Goal: Task Accomplishment & Management: Complete application form

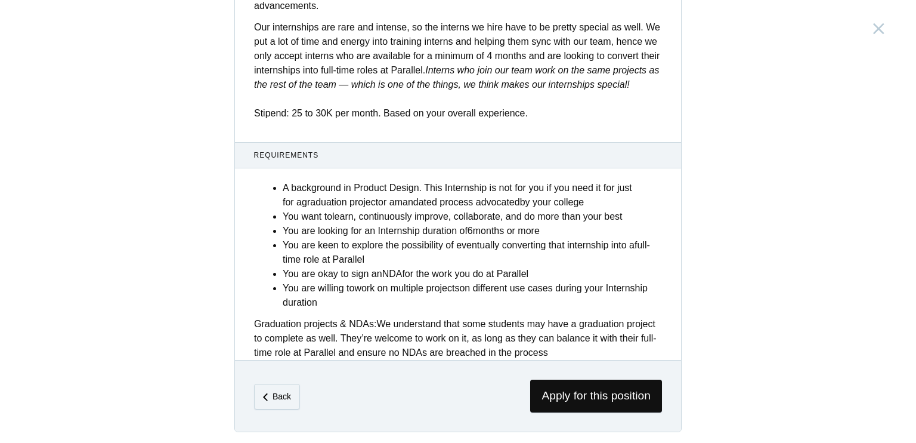
scroll to position [461, 0]
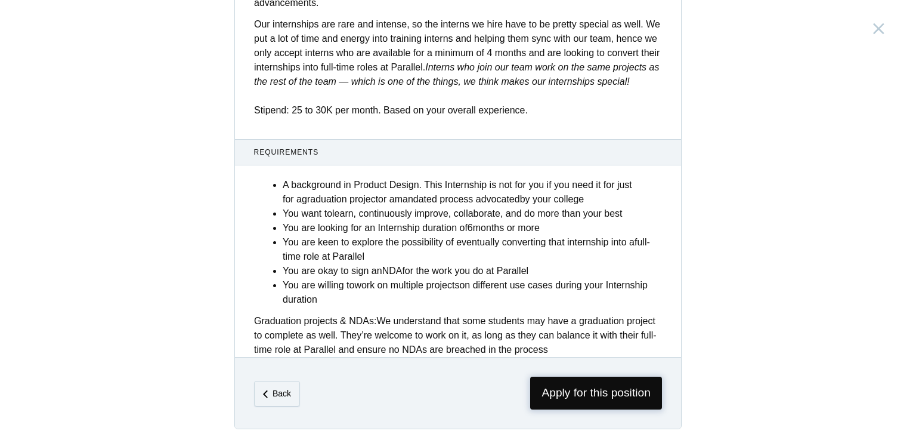
click at [568, 396] on span "Apply for this position" at bounding box center [596, 392] width 132 height 33
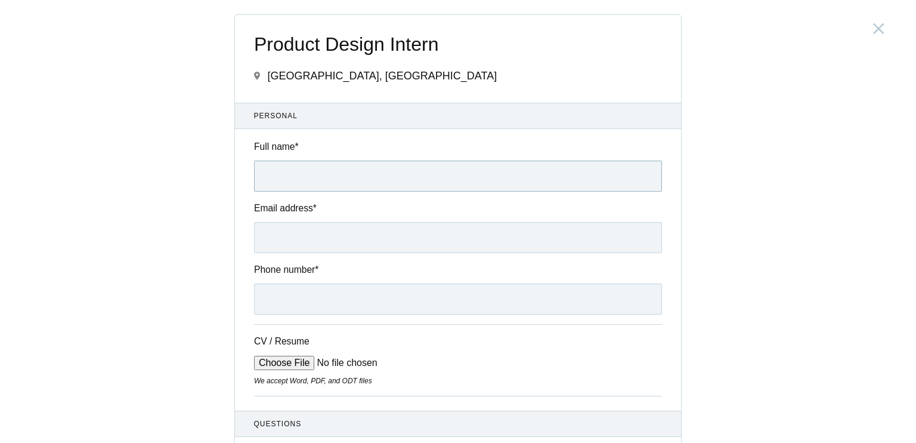
click at [336, 183] on input "Full name *" at bounding box center [458, 175] width 408 height 31
type input "[PERSON_NAME] S"
click at [369, 237] on input "Email address *" at bounding box center [458, 237] width 408 height 31
type input "[EMAIL_ADDRESS][DOMAIN_NAME]"
click at [346, 298] on input "Phone number *" at bounding box center [458, 298] width 408 height 31
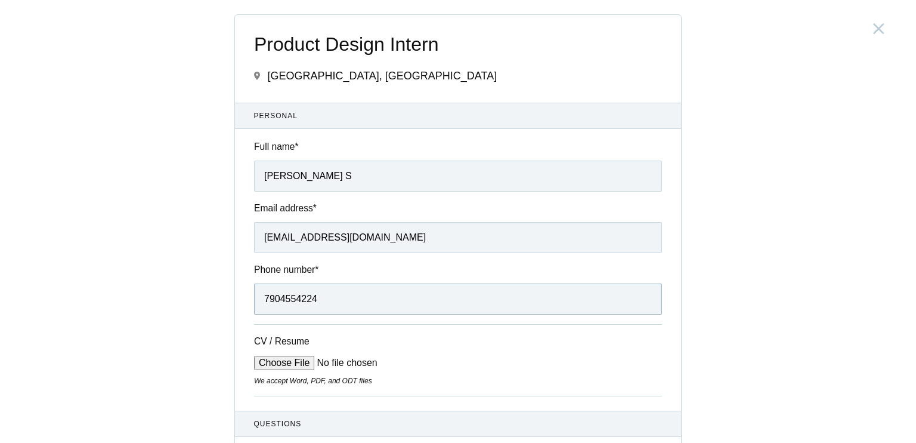
type input "7904554224"
click at [292, 363] on input "CV / Resume" at bounding box center [344, 363] width 181 height 14
type input "C:\fakepath\[PERSON_NAME] Designer -resume (1) (1).pdf"
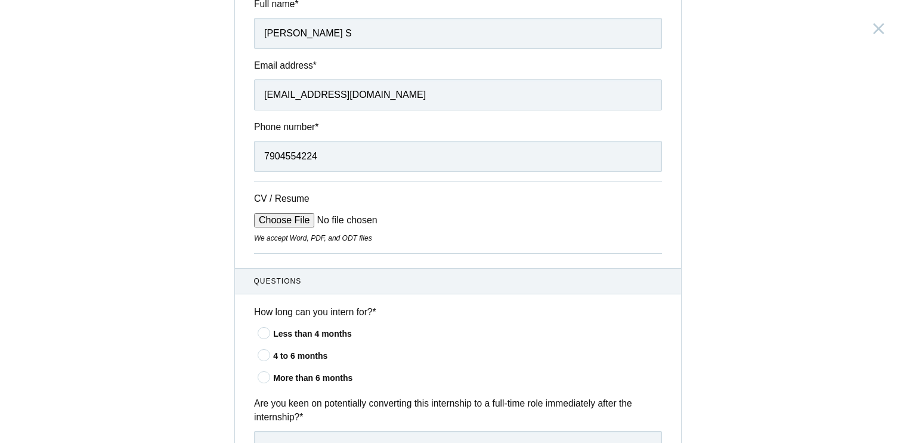
scroll to position [179, 0]
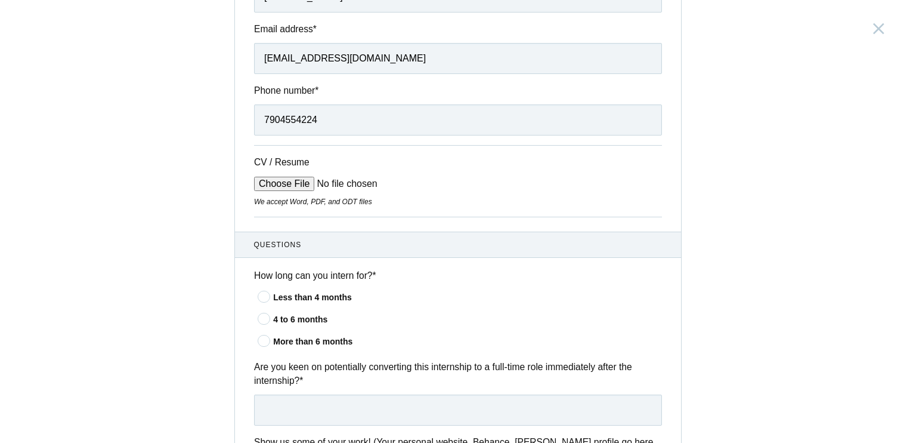
click at [260, 294] on icon at bounding box center [265, 296] width 22 height 8
click at [0, 0] on input"] "Less than 4 months" at bounding box center [0, 0] width 0 height 0
click at [255, 319] on icon at bounding box center [265, 318] width 22 height 8
click at [0, 0] on input"] "4 to 6 months" at bounding box center [0, 0] width 0 height 0
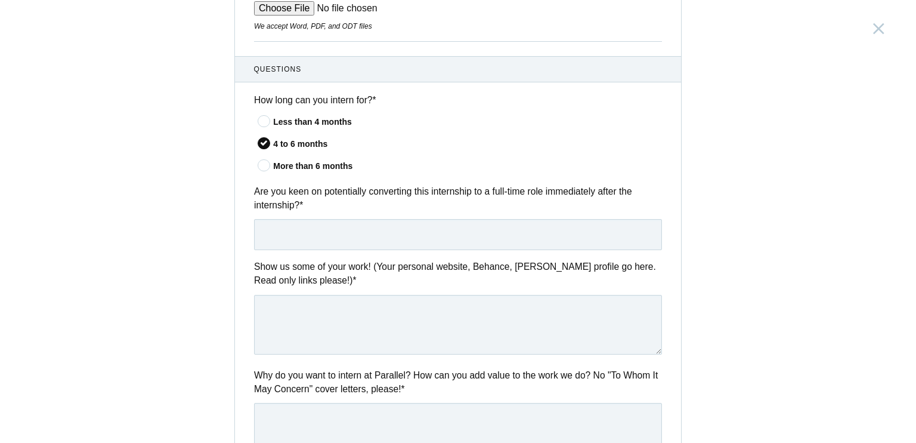
scroll to position [358, 0]
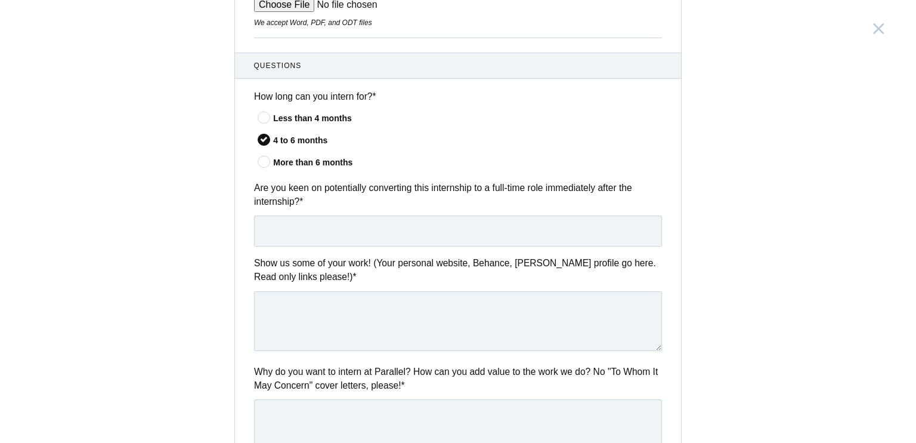
drag, startPoint x: 233, startPoint y: 183, endPoint x: 299, endPoint y: 197, distance: 67.9
click at [289, 196] on div "Are you keen on potentially converting this internship to a full-time role imme…" at bounding box center [458, 214] width 446 height 66
drag, startPoint x: 299, startPoint y: 197, endPoint x: 305, endPoint y: 199, distance: 6.8
click at [305, 199] on label "Are you keen on potentially converting this internship to a full-time role imme…" at bounding box center [458, 195] width 408 height 28
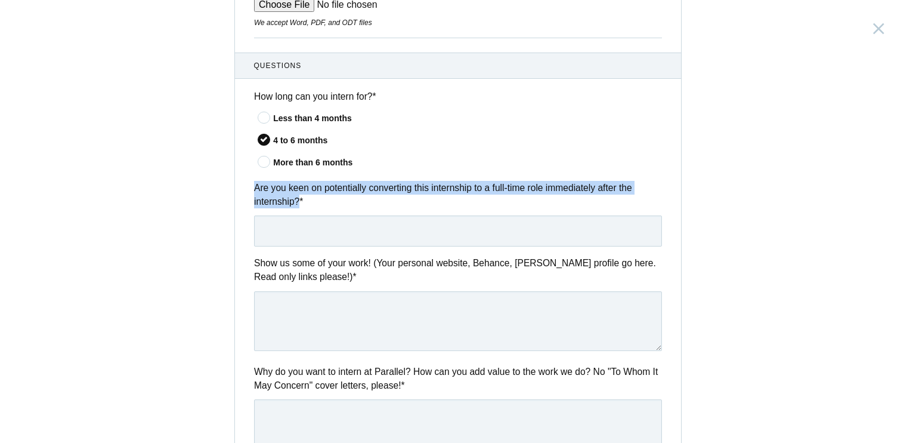
drag, startPoint x: 247, startPoint y: 179, endPoint x: 292, endPoint y: 205, distance: 52.4
copy label "Are you keen on potentially converting this internship to a full-time role imme…"
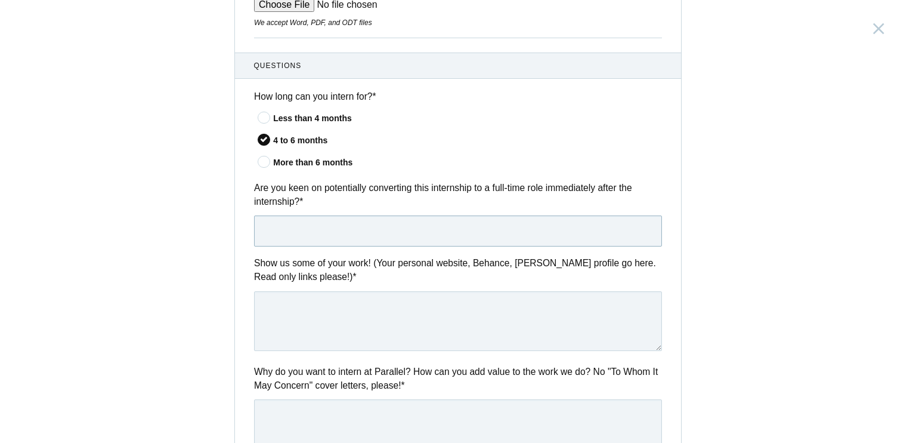
click at [351, 237] on input "text" at bounding box center [458, 230] width 408 height 31
paste input "Yes, I am very keen on converting this internship into a full-time role. My goa…"
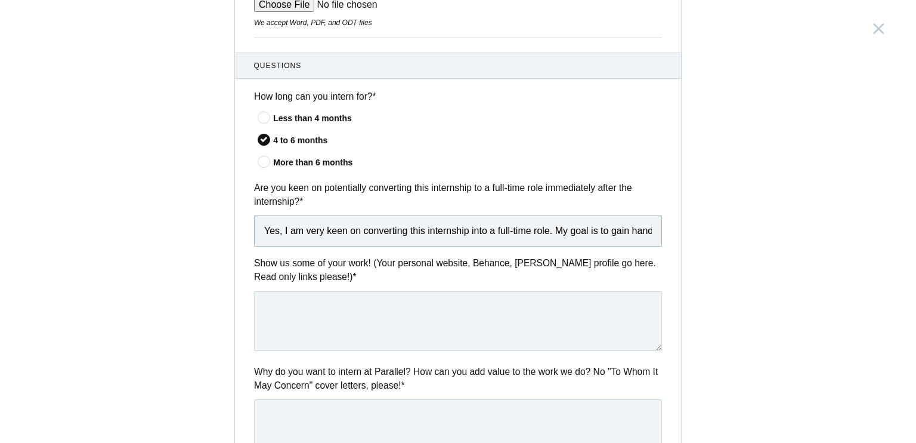
scroll to position [0, 951]
type input "Yes, I am very keen on converting this internship into a full-time role. My goa…"
drag, startPoint x: 264, startPoint y: 257, endPoint x: 279, endPoint y: 271, distance: 20.3
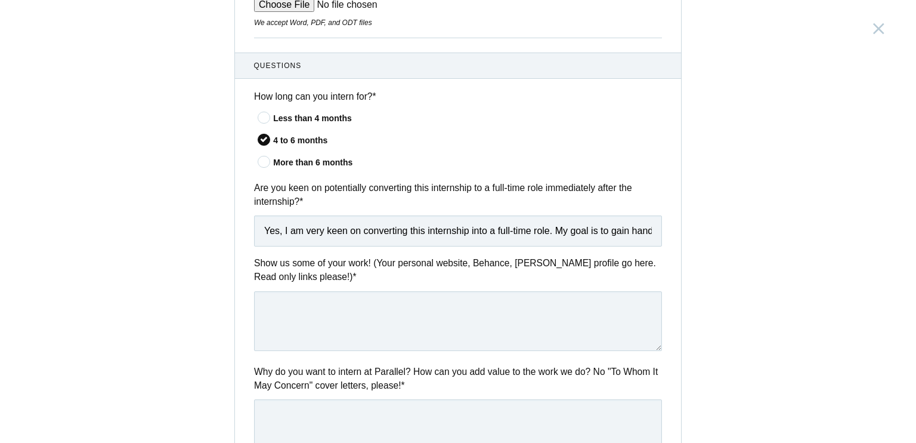
click at [444, 276] on label "Show us some of your work! (Your personal website, Behance, [PERSON_NAME] profi…" at bounding box center [458, 270] width 408 height 28
click at [410, 305] on textarea at bounding box center [458, 321] width 408 height 60
paste textarea "([URL][DOMAIN_NAME]"
drag, startPoint x: 261, startPoint y: 311, endPoint x: 314, endPoint y: 307, distance: 52.7
click at [262, 311] on textarea "([URL][DOMAIN_NAME]" at bounding box center [458, 321] width 408 height 60
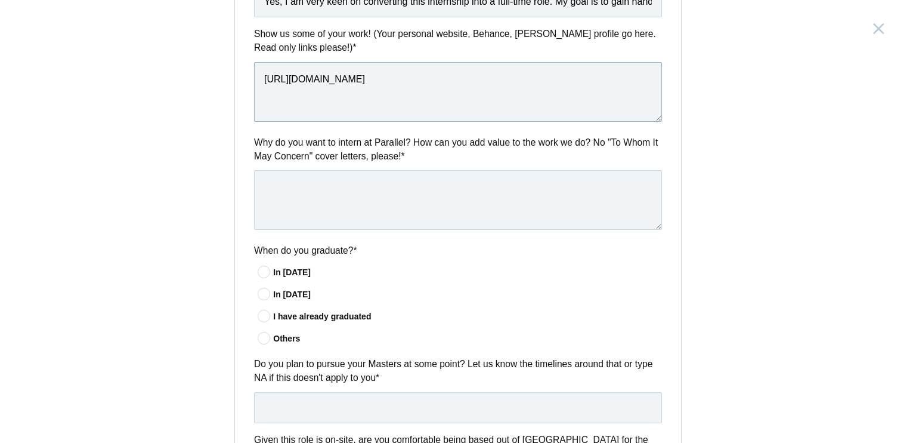
scroll to position [597, 0]
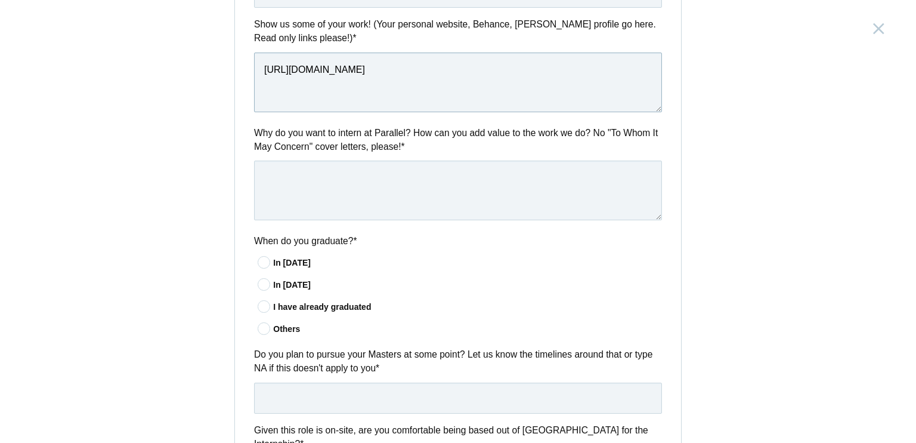
type textarea "[URL][DOMAIN_NAME]"
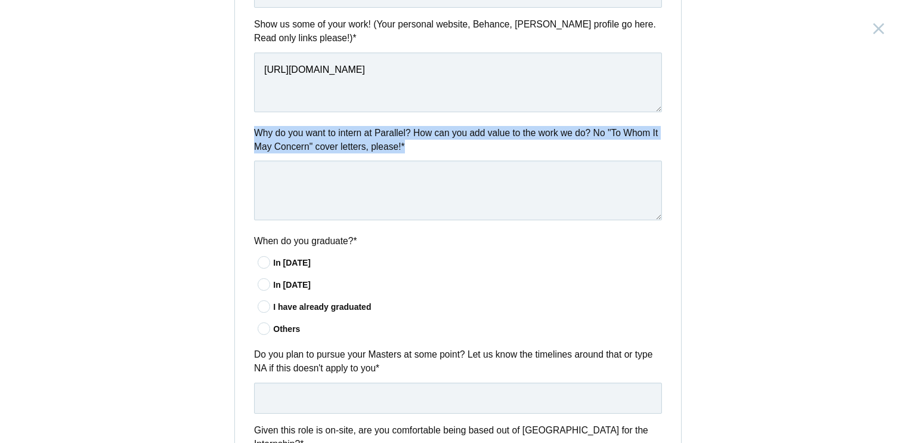
drag, startPoint x: 243, startPoint y: 126, endPoint x: 417, endPoint y: 152, distance: 176.1
click at [417, 152] on div "Why do you want to intern at Parallel? How can you add value to the work we do?…" at bounding box center [458, 175] width 446 height 98
copy label "Why do you want to intern at Parallel? How can you add value to the work we do?…"
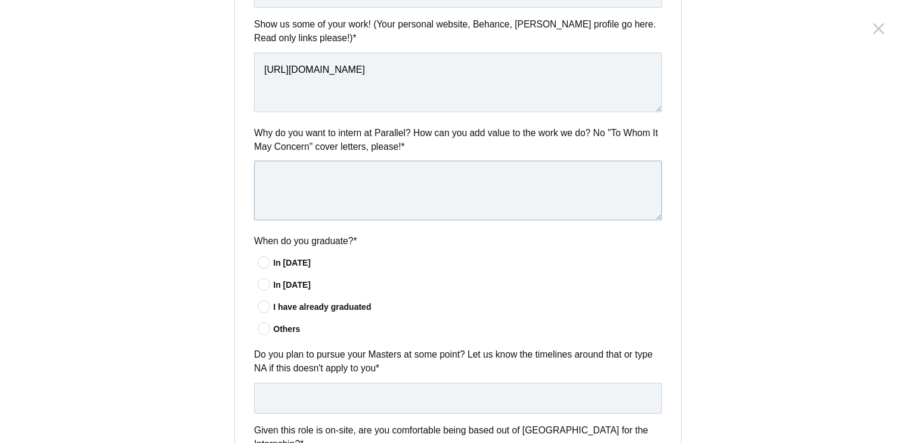
click at [401, 176] on textarea at bounding box center [458, 190] width 408 height 60
paste textarea "I want to intern at Parallel because your work pushes boundaries and creates ex…"
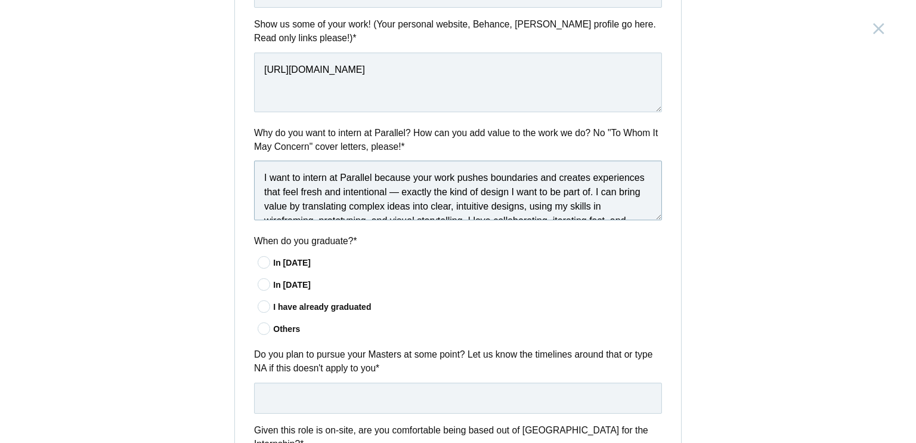
scroll to position [35, 0]
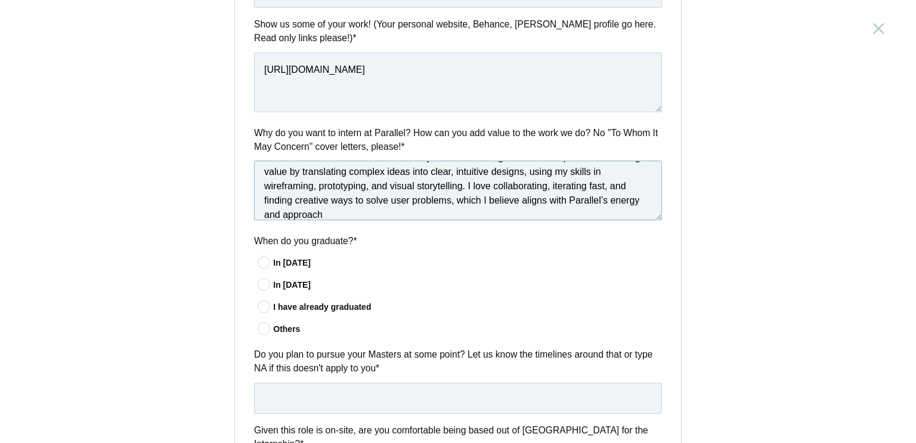
type textarea "I want to intern at Parallel because your work pushes boundaries and creates ex…"
click at [265, 264] on icon at bounding box center [265, 262] width 22 height 8
click at [0, 0] on input"] "In [DATE]" at bounding box center [0, 0] width 0 height 0
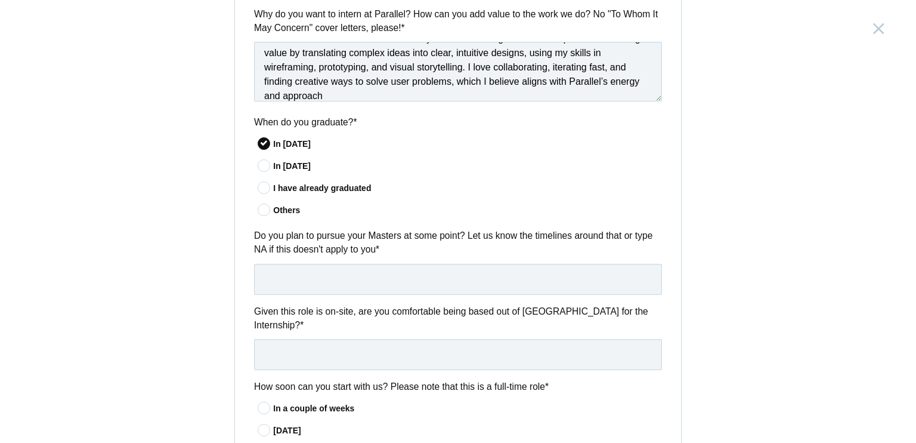
scroll to position [716, 0]
drag, startPoint x: 241, startPoint y: 224, endPoint x: 263, endPoint y: 228, distance: 22.5
click at [255, 224] on div "Questions How long can you intern for? * Less than 4 months 4 to 6 months More …" at bounding box center [458, 136] width 446 height 883
click at [437, 264] on input "text" at bounding box center [458, 278] width 408 height 31
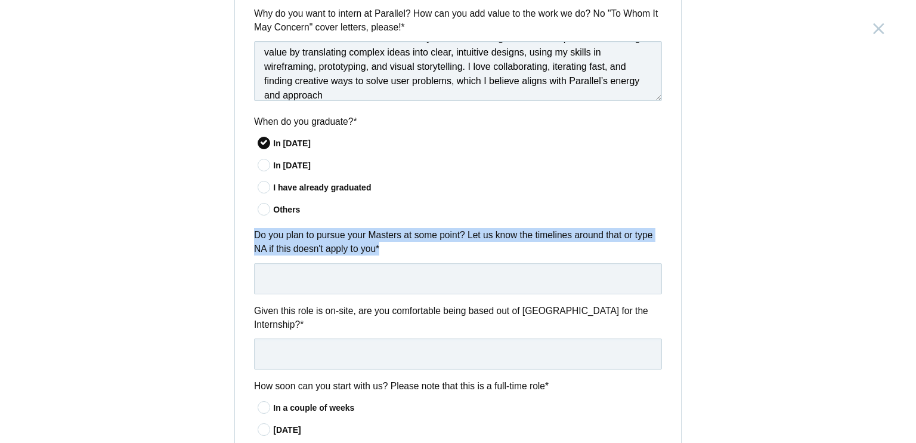
drag, startPoint x: 241, startPoint y: 229, endPoint x: 382, endPoint y: 251, distance: 143.1
click at [382, 251] on div "Do you plan to pursue your Masters at some point? Let us know the timelines aro…" at bounding box center [458, 261] width 446 height 66
copy label "Do you plan to pursue your Masters at some point? Let us know the timelines aro…"
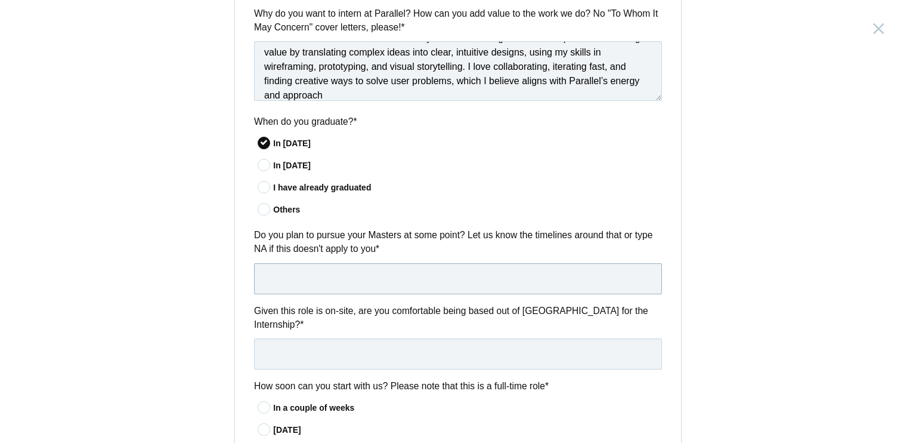
click at [392, 277] on input "text" at bounding box center [458, 278] width 408 height 31
paste input "I do not have plans to pursue my Master’s at the moment. My focus is on gaining…"
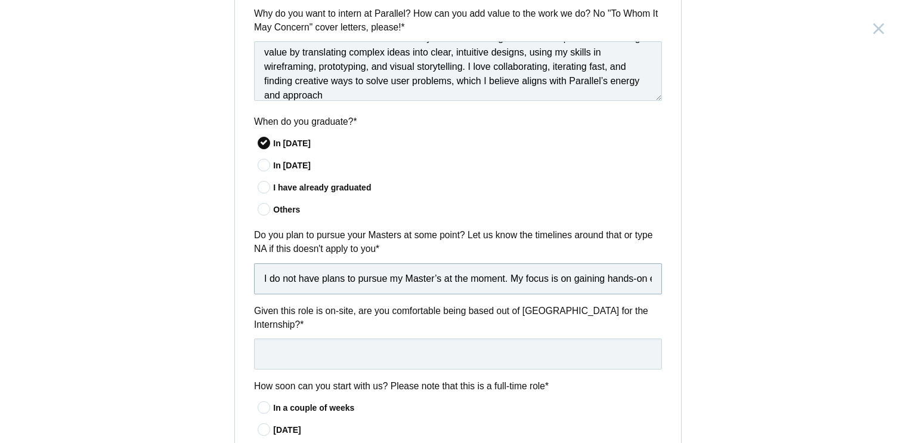
scroll to position [0, 222]
type input "I do not have plans to pursue my Master’s at the moment. My focus is on gaining…"
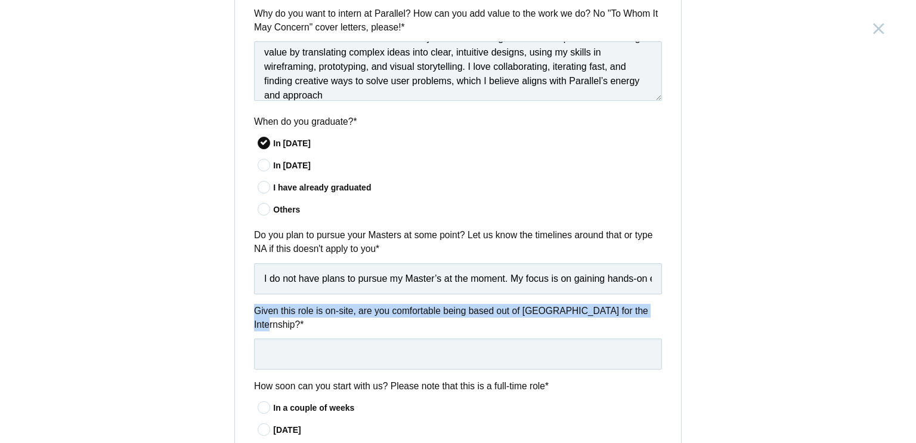
drag, startPoint x: 245, startPoint y: 304, endPoint x: 639, endPoint y: 310, distance: 394.3
click at [639, 310] on div "Given this role is on-site, are you comfortable being based out of [GEOGRAPHIC_…" at bounding box center [458, 337] width 446 height 66
copy label "Given this role is on-site, are you comfortable being based out of [GEOGRAPHIC_…"
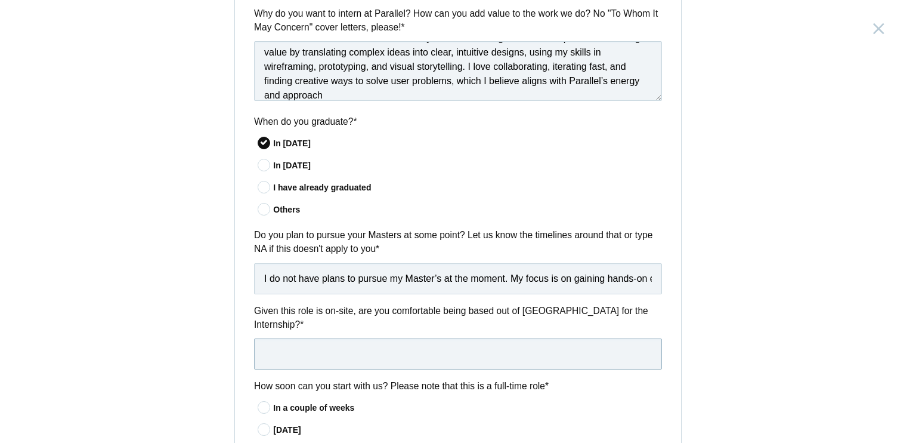
click at [327, 348] on input "text" at bounding box center [458, 353] width 408 height 31
paste input "Yes, I’m comfortable relocating to [GEOGRAPHIC_DATA] for the internship and wor…"
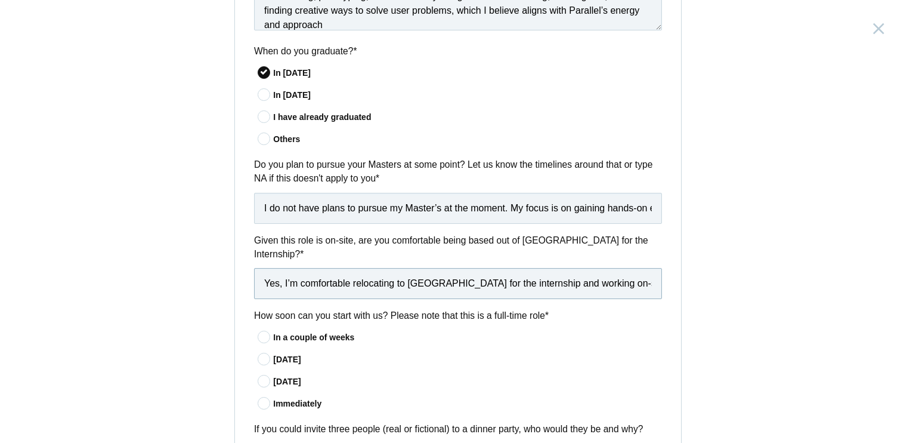
scroll to position [835, 0]
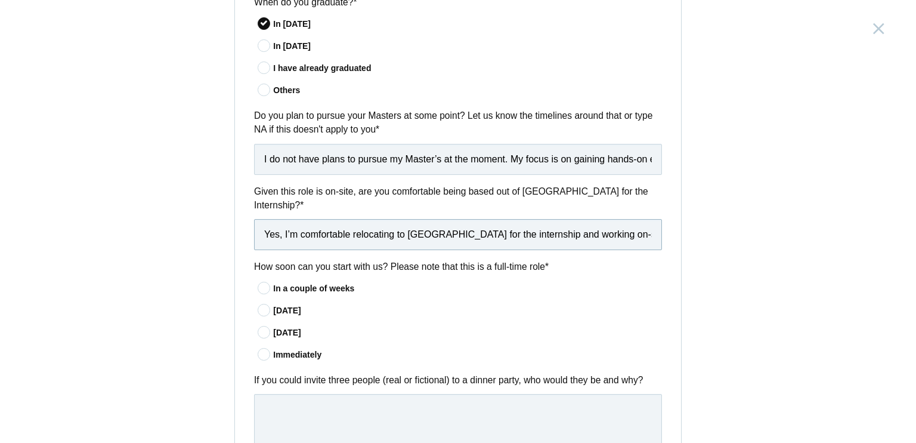
type input "Yes, I’m comfortable relocating to [GEOGRAPHIC_DATA] for the internship and wor…"
click at [264, 350] on icon at bounding box center [265, 354] width 22 height 8
click at [0, 0] on input"] "Immediately" at bounding box center [0, 0] width 0 height 0
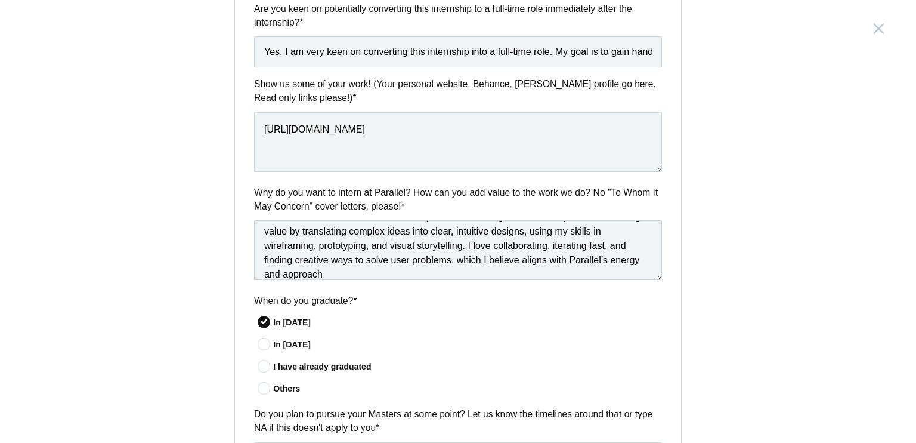
scroll to position [0, 0]
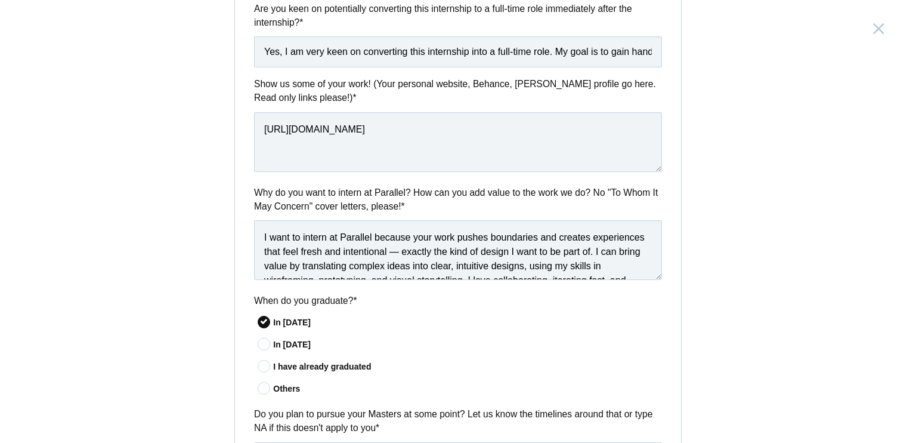
click at [0, 0] on span "exactly" at bounding box center [0, 0] width 0 height 0
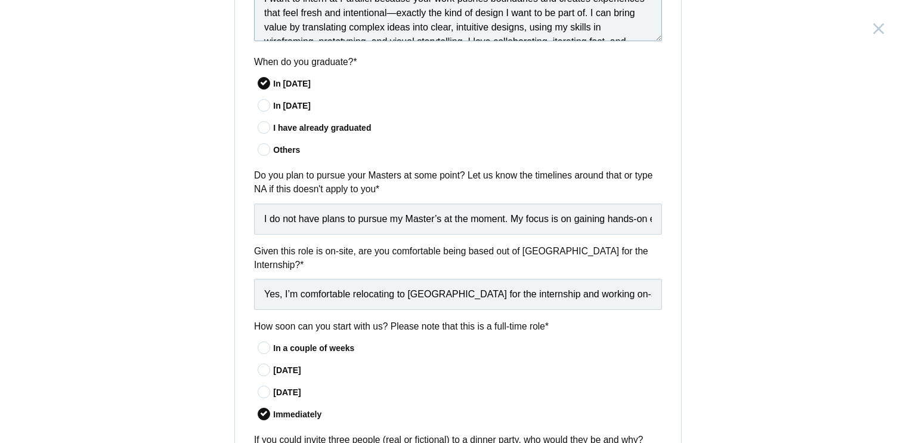
scroll to position [956, 0]
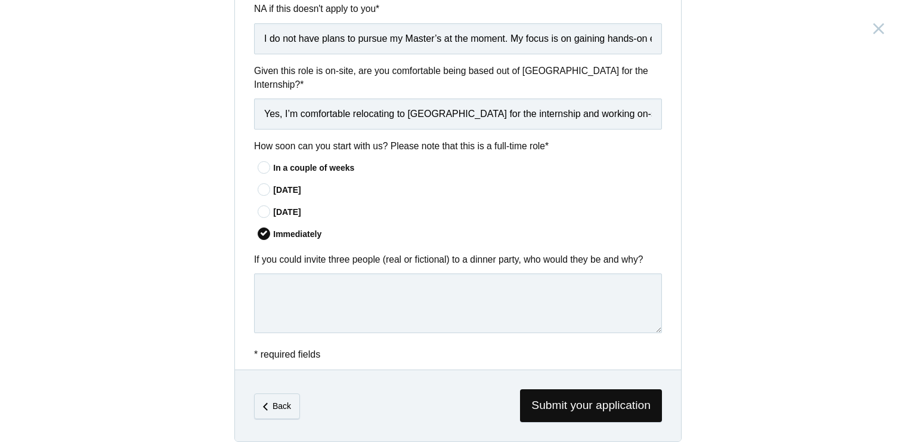
type textarea "I want to intern at Parallel because your work pushes boundaries and creates ex…"
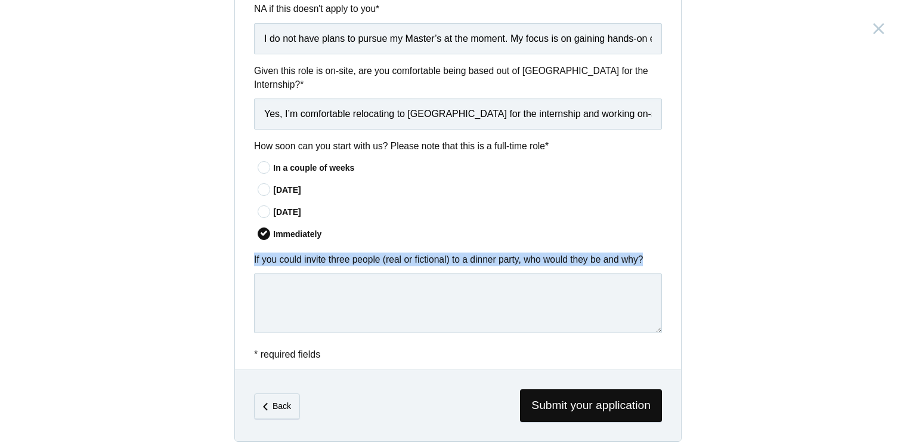
drag, startPoint x: 246, startPoint y: 242, endPoint x: 663, endPoint y: 248, distance: 417.0
click at [661, 252] on div "If you could invite three people (real or fictional) to a dinner party, who wou…" at bounding box center [458, 294] width 446 height 85
copy label "If you could invite three people (real or fictional) to a dinner party, who wou…"
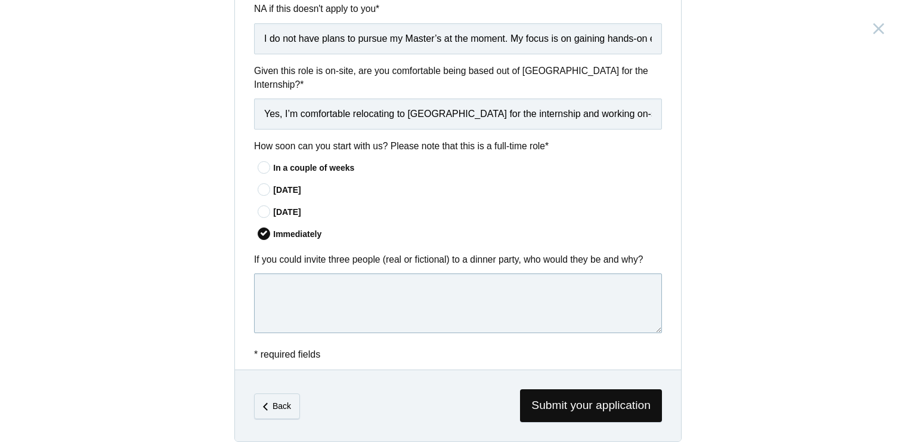
click at [365, 291] on textarea at bounding box center [458, 303] width 408 height 60
paste textarea "I’d invite [PERSON_NAME] for his visionary approach to design and innovation, […"
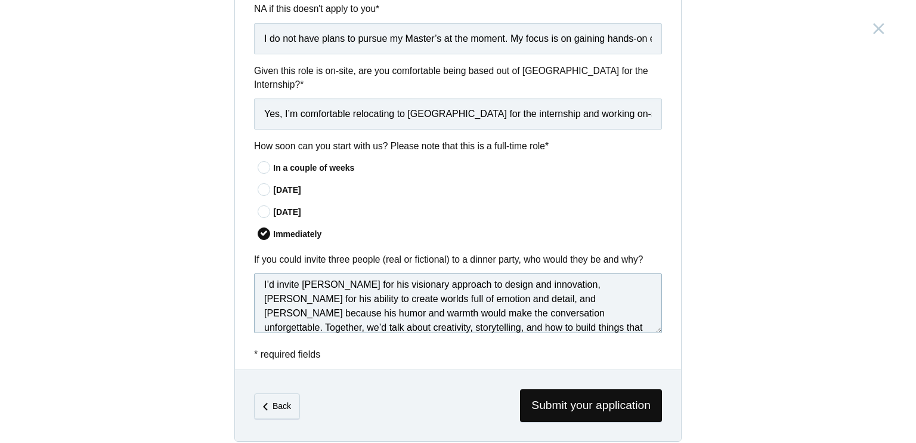
scroll to position [17, 0]
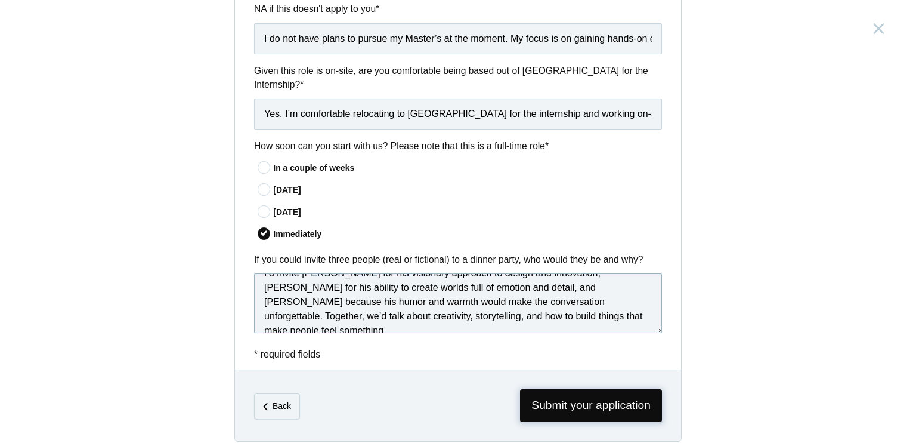
type textarea "I’d invite [PERSON_NAME] for his visionary approach to design and innovation, […"
click at [537, 390] on span "Submit your application" at bounding box center [591, 405] width 142 height 33
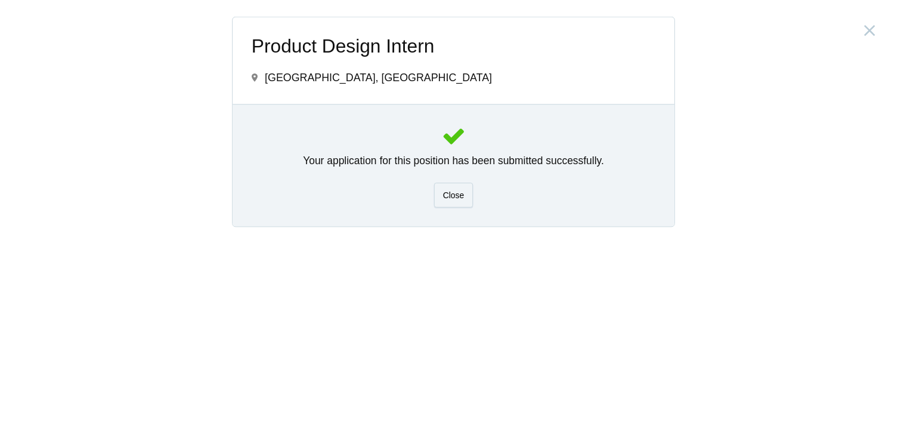
scroll to position [0, 0]
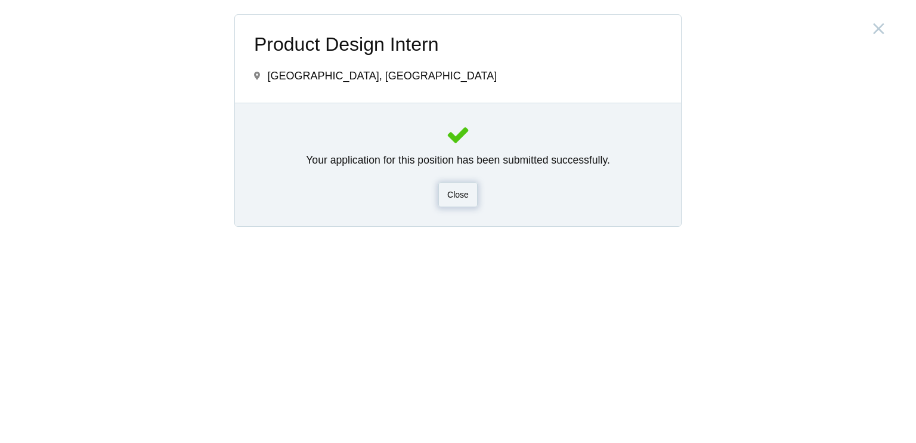
click at [465, 184] on div "Close" at bounding box center [457, 194] width 39 height 25
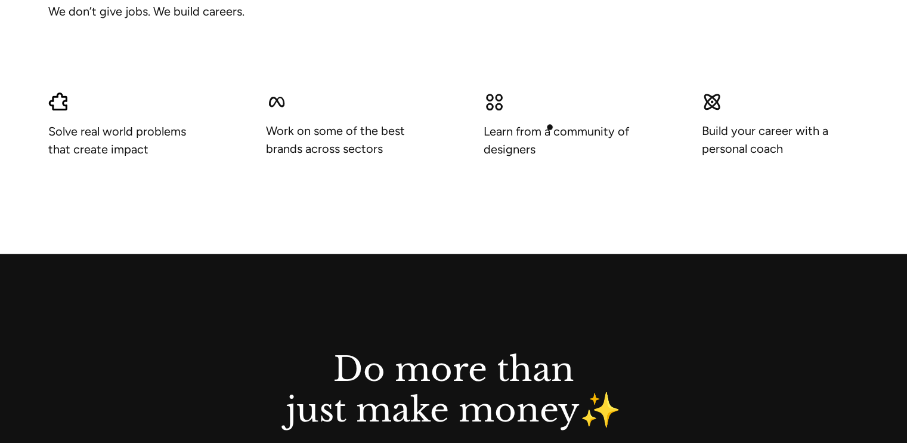
scroll to position [1014, 0]
